Goal: Obtain resource: Download file/media

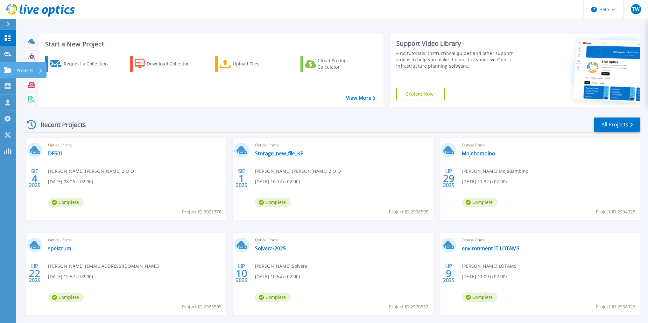
click at [32, 72] on p "Projects" at bounding box center [25, 70] width 17 height 17
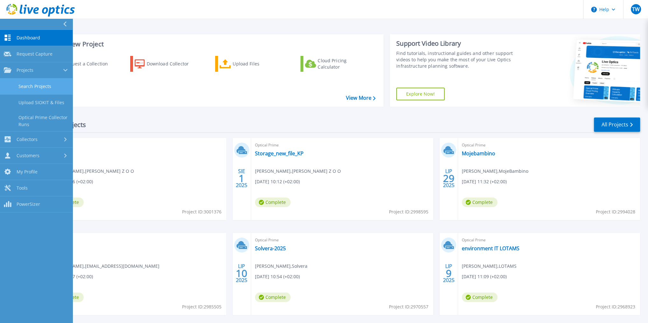
click at [41, 82] on link "Search Projects" at bounding box center [36, 87] width 73 height 16
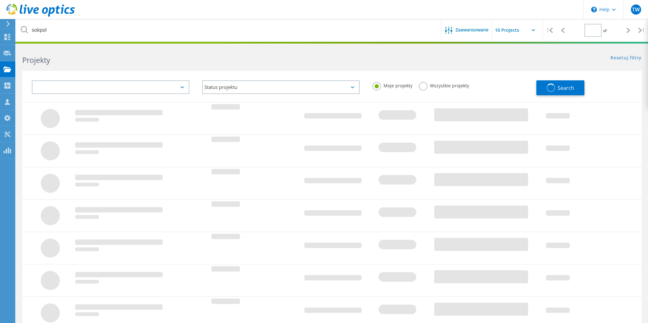
type input "1"
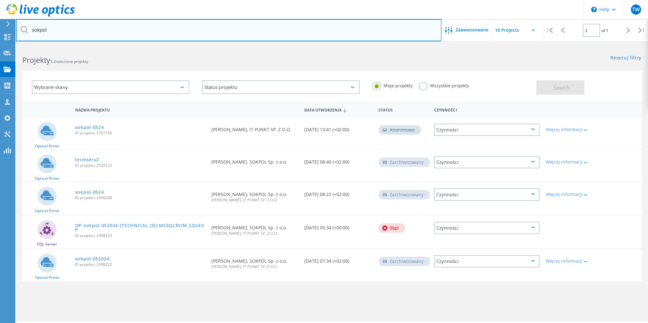
drag, startPoint x: 96, startPoint y: 32, endPoint x: 28, endPoint y: 33, distance: 67.7
click at [28, 33] on input "sokpol" at bounding box center [228, 30] width 425 height 22
type input "entire"
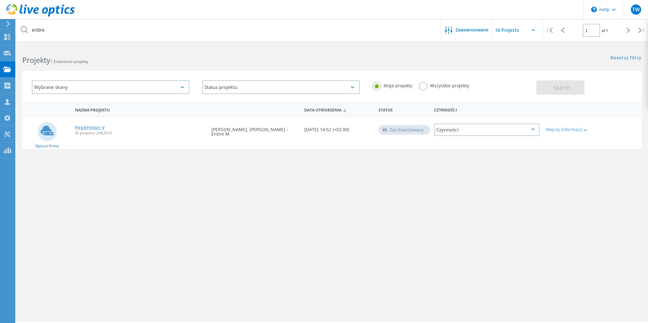
click at [97, 126] on link "hypervisor-y" at bounding box center [90, 127] width 30 height 4
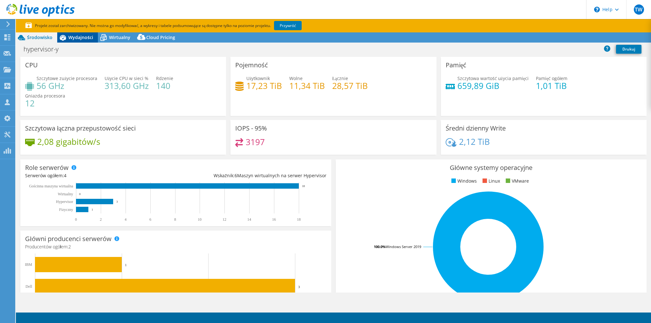
click at [78, 38] on span "Wydajności" at bounding box center [80, 37] width 25 height 6
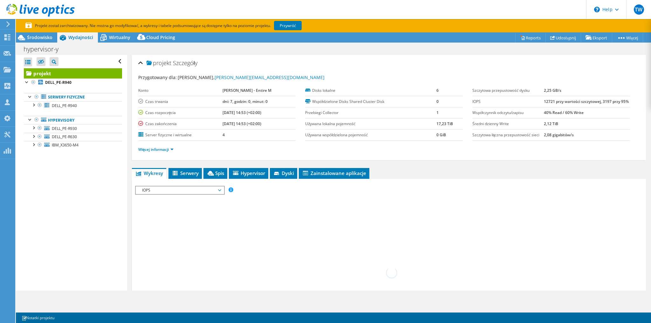
select select "EUFrankfurt"
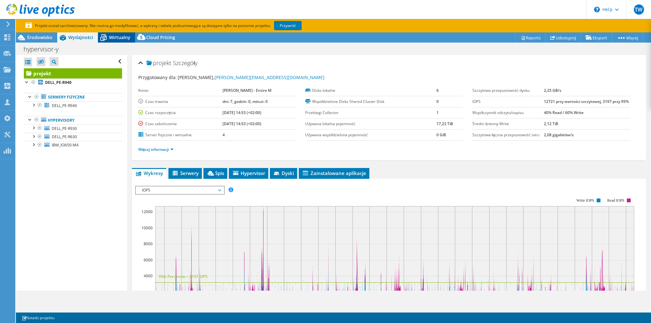
click at [118, 35] on span "Wirtualny" at bounding box center [119, 37] width 21 height 6
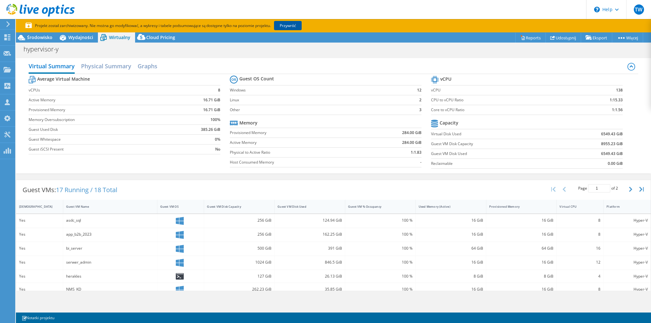
click at [286, 26] on link "Przywróć" at bounding box center [288, 25] width 28 height 9
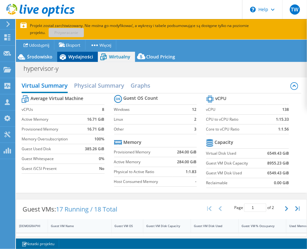
click at [78, 59] on span "Wydajności" at bounding box center [80, 57] width 25 height 6
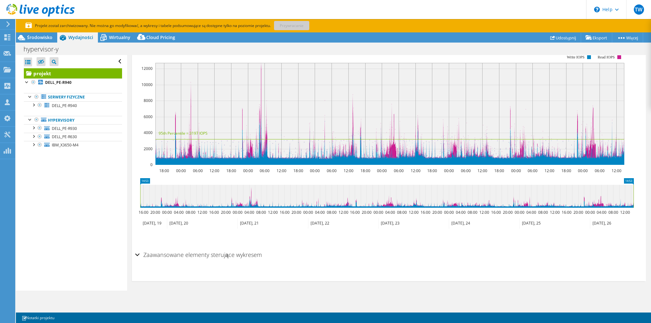
scroll to position [67, 0]
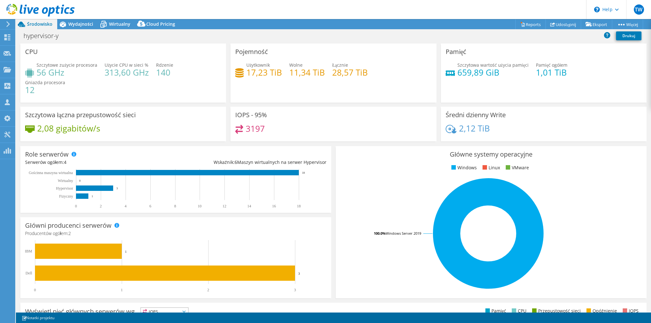
select select "EUFrankfurt"
select select "USD"
click at [75, 26] on span "Wydajności" at bounding box center [80, 24] width 25 height 6
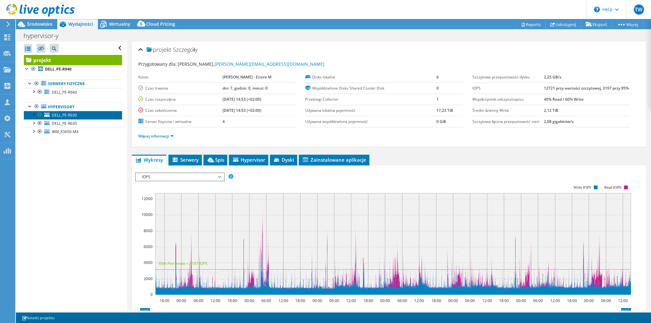
click at [73, 118] on link "DELL_PE-R930" at bounding box center [73, 115] width 98 height 8
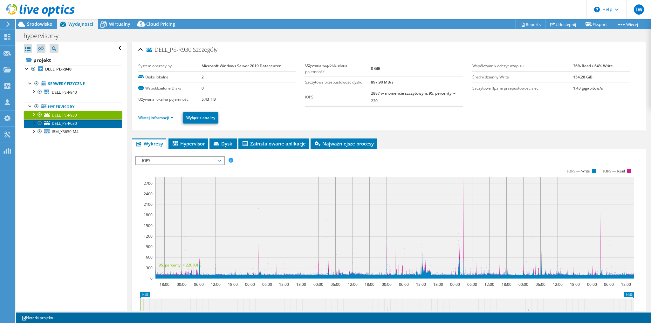
click at [72, 123] on span "DELL_PE-R630" at bounding box center [64, 123] width 25 height 5
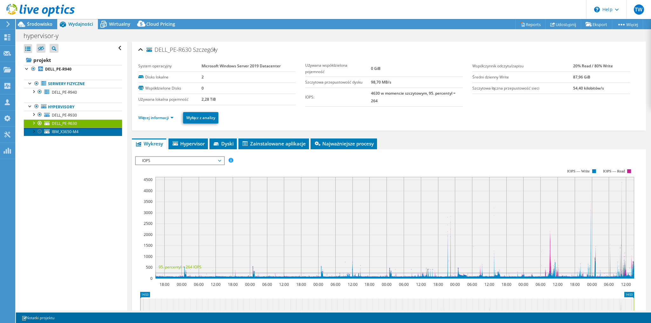
click at [86, 134] on link "IBM_X3650-M4" at bounding box center [73, 132] width 98 height 8
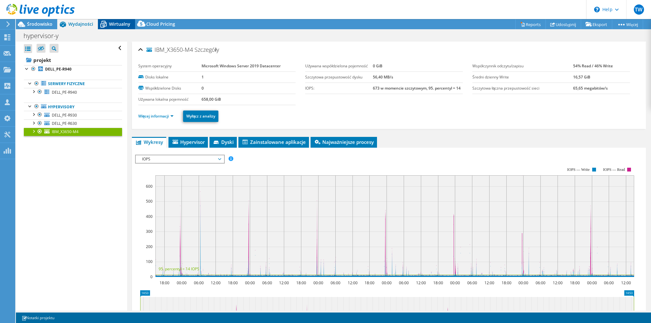
click at [121, 27] on span "Wirtualny" at bounding box center [119, 24] width 21 height 6
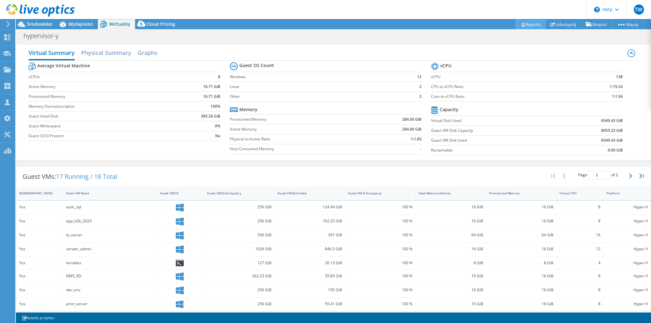
click at [524, 24] on link "Reports" at bounding box center [531, 24] width 31 height 10
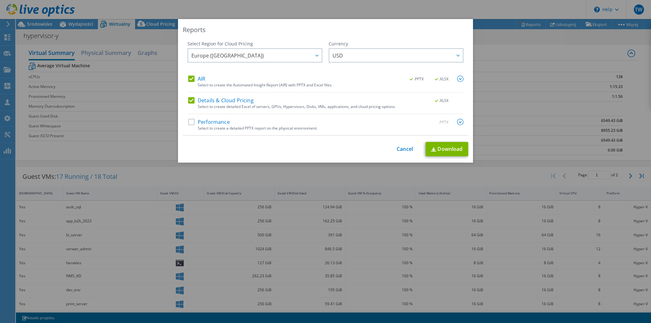
click at [190, 125] on label "Performance" at bounding box center [209, 122] width 42 height 6
click at [0, 0] on input "Performance" at bounding box center [0, 0] width 0 height 0
click at [113, 104] on div "Reports Select Region for Cloud Pricing Asia Pacific ([GEOGRAPHIC_DATA]) [GEOGR…" at bounding box center [325, 161] width 651 height 285
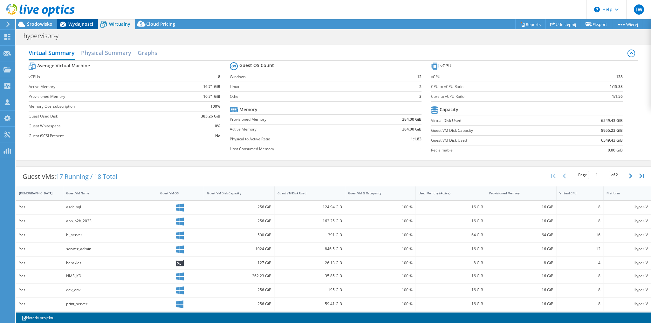
click at [80, 24] on span "Wydajności" at bounding box center [80, 24] width 25 height 6
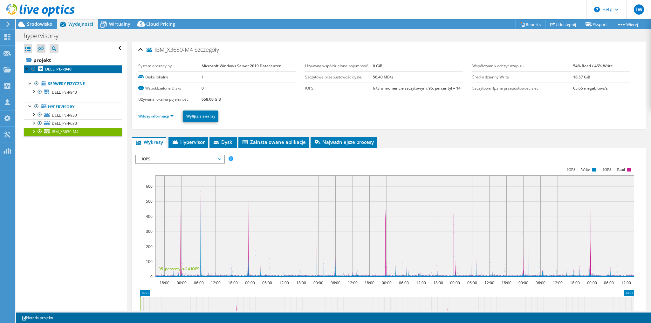
click at [60, 68] on b "DELL_PE-R940" at bounding box center [58, 68] width 26 height 5
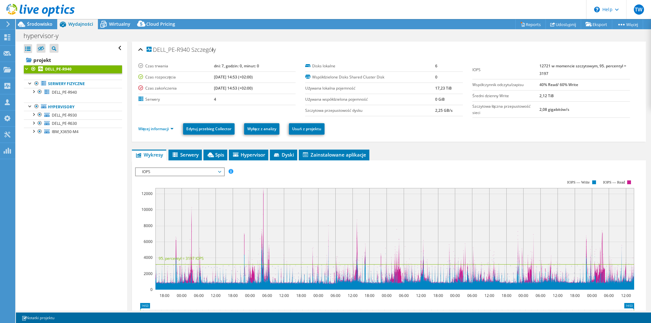
click at [208, 170] on span "IOPS" at bounding box center [180, 172] width 82 height 8
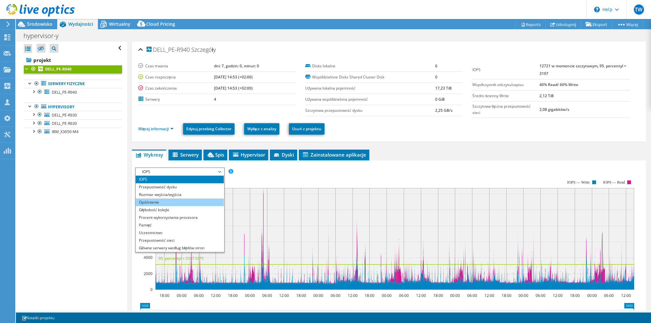
click at [170, 203] on li "Opóźnienie" at bounding box center [180, 203] width 88 height 8
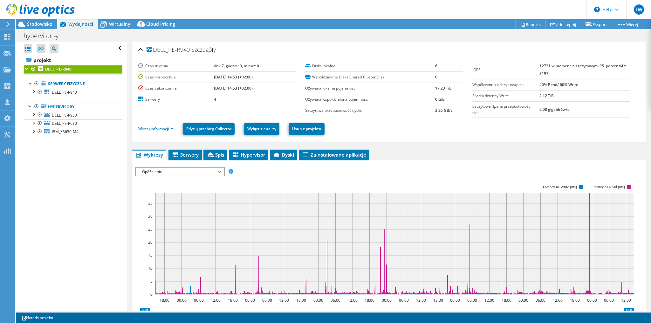
click at [166, 172] on span "Opóźnienie" at bounding box center [180, 172] width 82 height 8
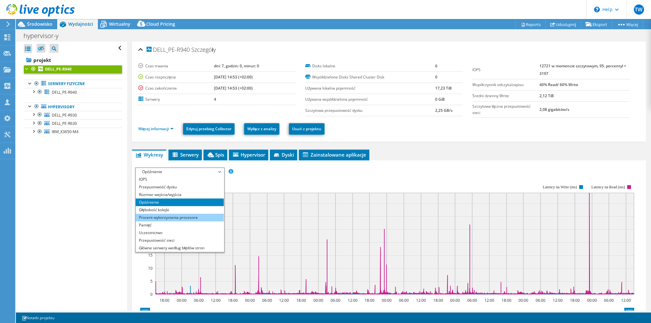
click at [168, 219] on li "Procent wykorzystania procesora" at bounding box center [180, 218] width 88 height 8
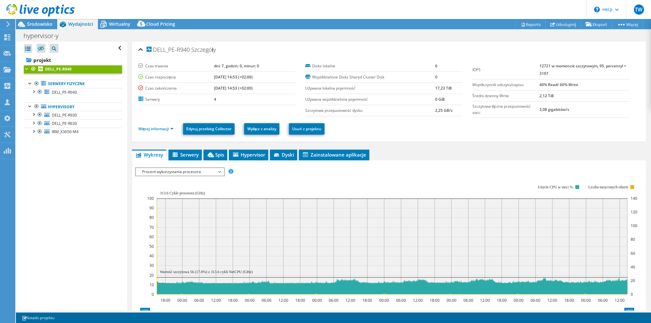
click at [165, 171] on span "Procent wykorzystania procesora" at bounding box center [180, 172] width 82 height 8
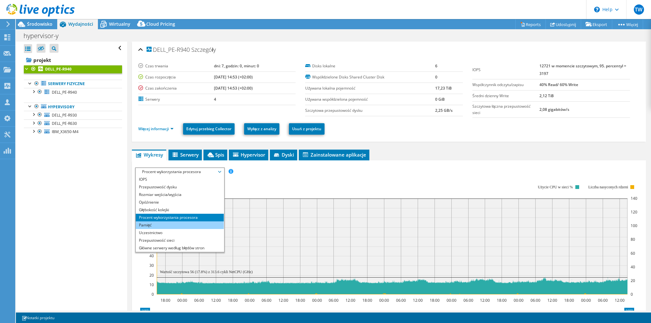
click at [158, 226] on li "Pamięć" at bounding box center [180, 226] width 88 height 8
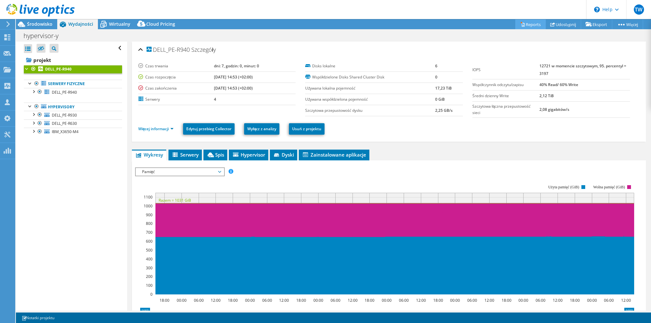
click at [524, 25] on link "Reports" at bounding box center [531, 24] width 31 height 10
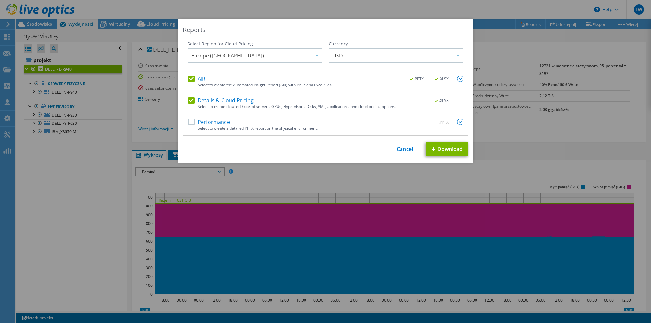
click at [193, 121] on label "Performance" at bounding box center [209, 122] width 42 height 6
click at [0, 0] on input "Performance" at bounding box center [0, 0] width 0 height 0
click at [454, 148] on link "Download" at bounding box center [447, 149] width 43 height 14
